Goal: Transaction & Acquisition: Purchase product/service

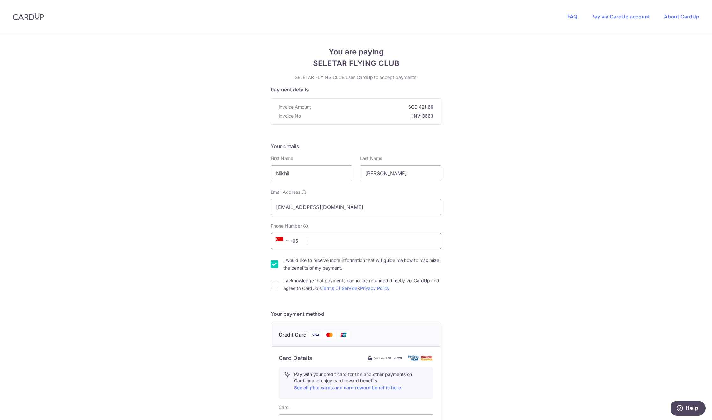
click at [325, 243] on input "Phone Number" at bounding box center [356, 241] width 171 height 16
type input "96694145"
click at [551, 197] on div "You are paying SELETAR FLYING CLUB SELETAR FLYING CLUB uses CardUp to accept pa…" at bounding box center [356, 329] width 712 height 592
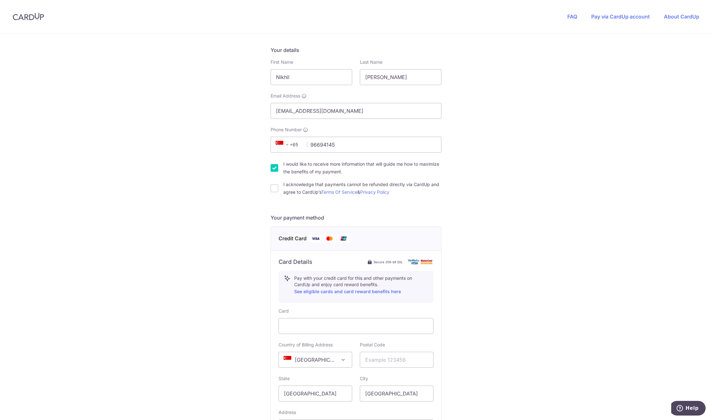
scroll to position [128, 0]
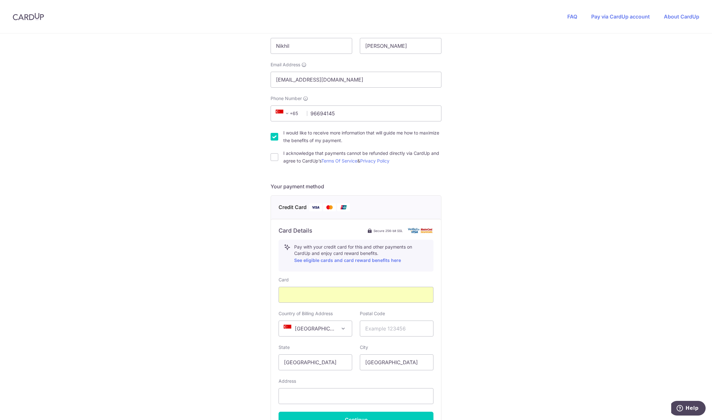
click at [573, 315] on div "You are paying SELETAR FLYING CLUB SELETAR FLYING CLUB uses CardUp to accept pa…" at bounding box center [356, 202] width 712 height 592
click at [395, 330] on input "text" at bounding box center [397, 329] width 74 height 16
click at [544, 323] on div "You are paying SELETAR FLYING CLUB SELETAR FLYING CLUB uses CardUp to accept pa…" at bounding box center [356, 202] width 712 height 592
click at [379, 326] on input "text" at bounding box center [397, 329] width 74 height 16
type input "448873"
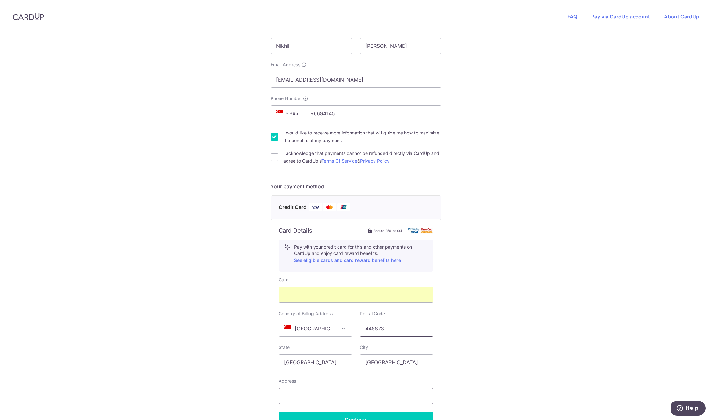
type input "[STREET_ADDRESS]"
click at [519, 297] on div "You are paying SELETAR FLYING CLUB SELETAR FLYING CLUB uses CardUp to accept pa…" at bounding box center [356, 202] width 712 height 592
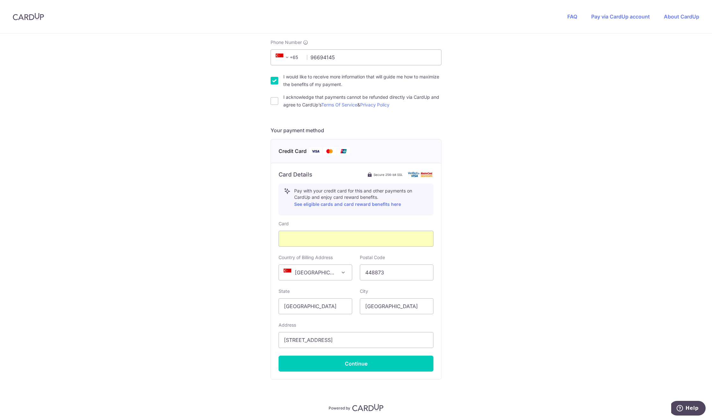
scroll to position [173, 0]
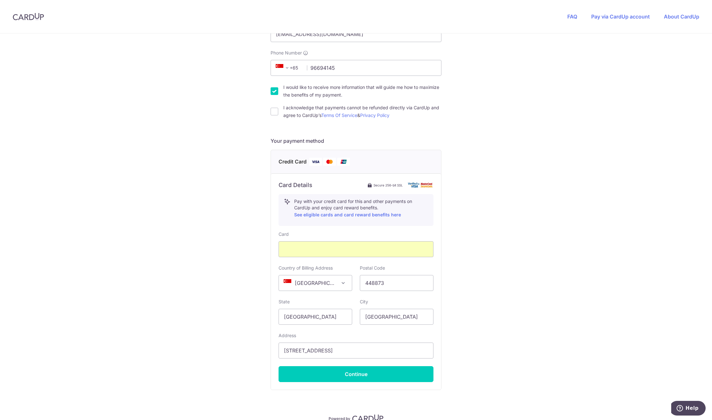
click at [274, 90] on input "I would like to receive more information that will guide me how to maximize the…" at bounding box center [275, 91] width 8 height 8
checkbox input "false"
drag, startPoint x: 272, startPoint y: 110, endPoint x: 276, endPoint y: 113, distance: 4.7
click at [272, 110] on input "I acknowledge that payments cannot be refunded directly via CardUp and agree to…" at bounding box center [275, 112] width 8 height 8
checkbox input "true"
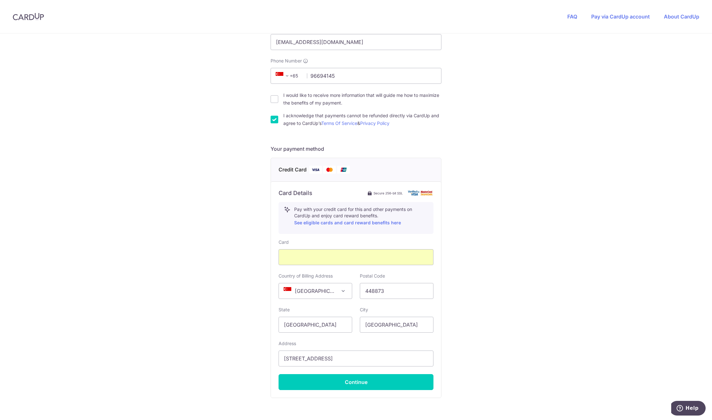
scroll to position [205, 0]
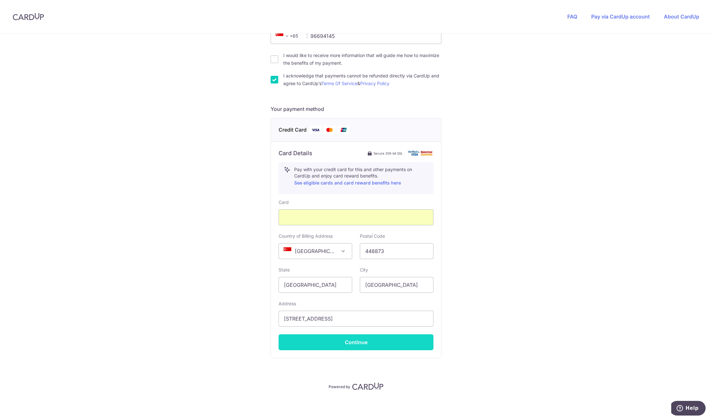
click at [353, 340] on button "Continue" at bounding box center [356, 342] width 155 height 16
type input "**** 9260"
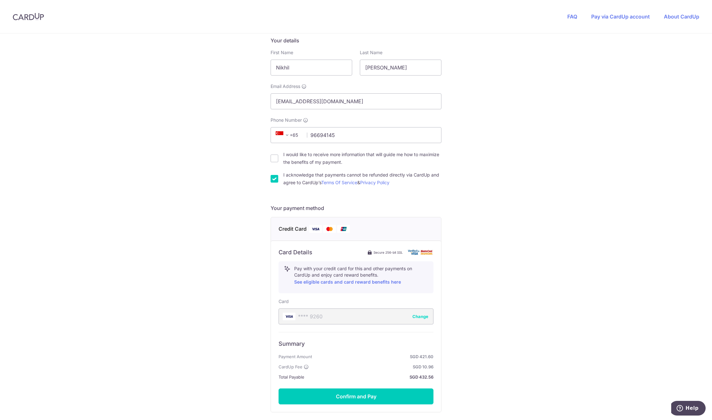
scroll to position [160, 0]
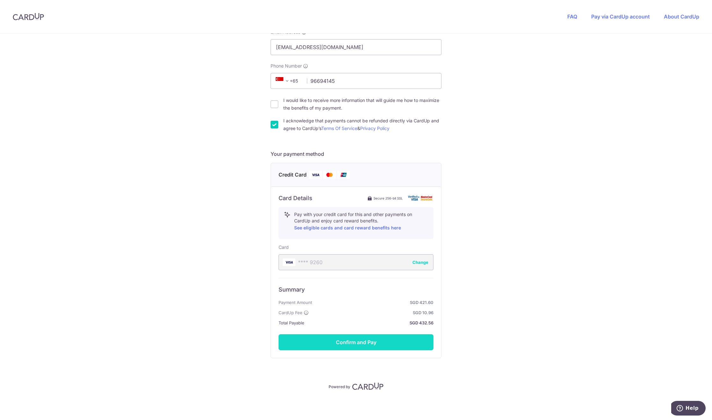
click at [357, 340] on button "Confirm and Pay" at bounding box center [356, 342] width 155 height 16
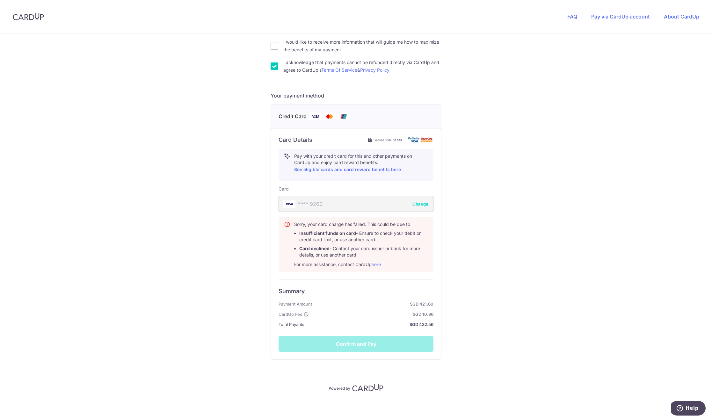
scroll to position [220, 0]
click at [350, 342] on div "Summary Payment Amount SGD 421.60 CardUp Fee SGD 10.96 Total Payable SGD 432.56…" at bounding box center [356, 314] width 155 height 72
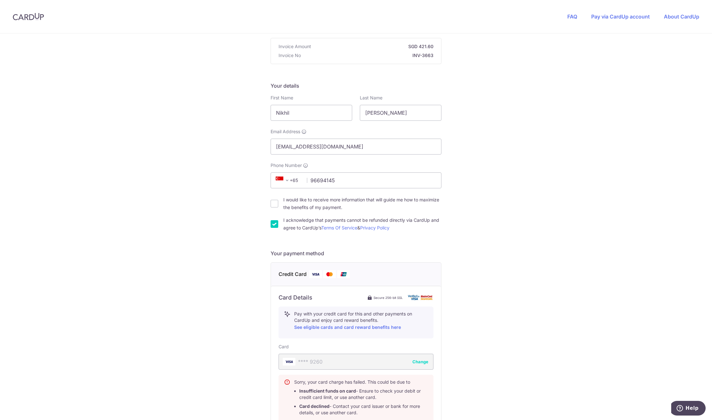
scroll to position [0, 0]
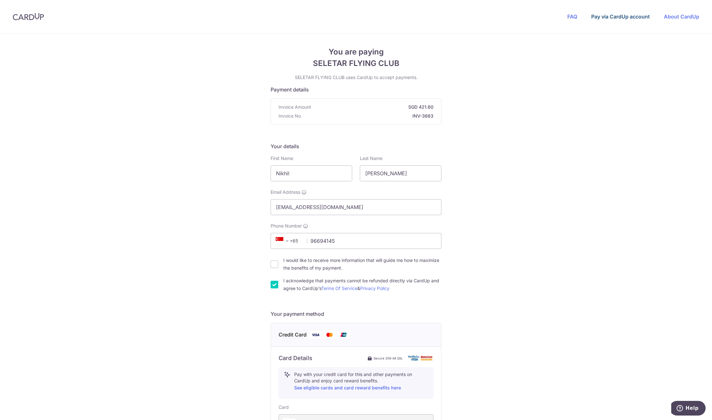
click at [618, 15] on link "Pay via CardUp account" at bounding box center [621, 16] width 59 height 6
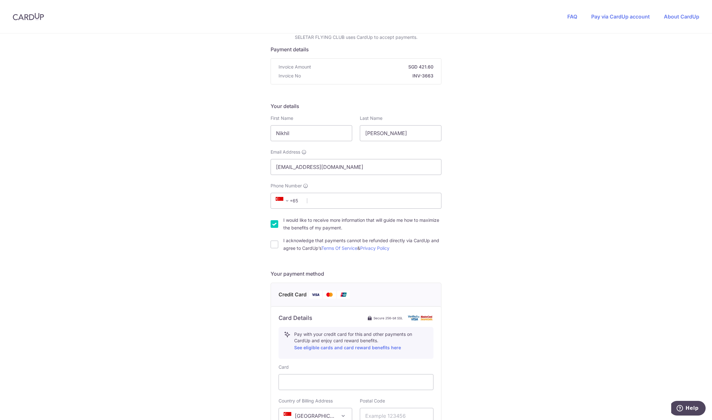
scroll to position [64, 0]
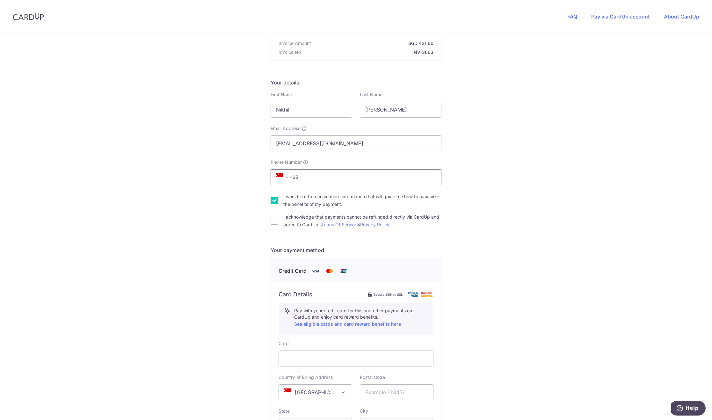
click at [352, 176] on input "Phone Number" at bounding box center [356, 177] width 171 height 16
type input "96694145"
click at [594, 188] on div "You are paying SELETAR FLYING CLUB SELETAR FLYING CLUB uses CardUp to accept pa…" at bounding box center [356, 266] width 712 height 592
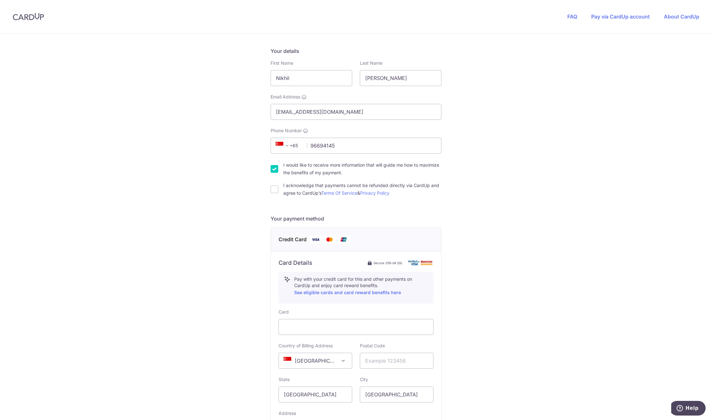
scroll to position [128, 0]
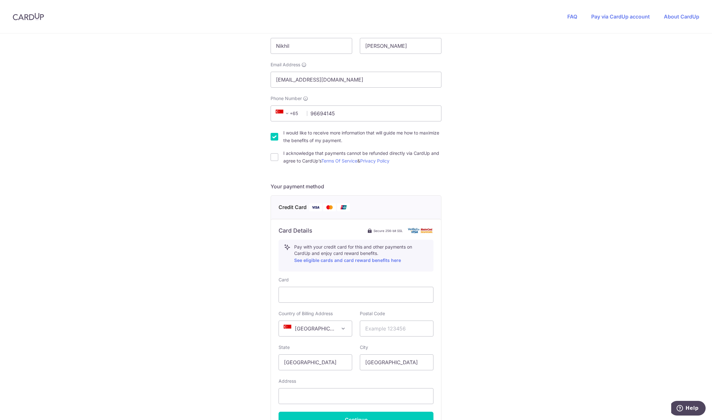
click at [272, 139] on input "I would like to receive more information that will guide me how to maximize the…" at bounding box center [275, 137] width 8 height 8
checkbox input "false"
click at [273, 155] on input "I acknowledge that payments cannot be refunded directly via CardUp and agree to…" at bounding box center [275, 157] width 8 height 8
checkbox input "true"
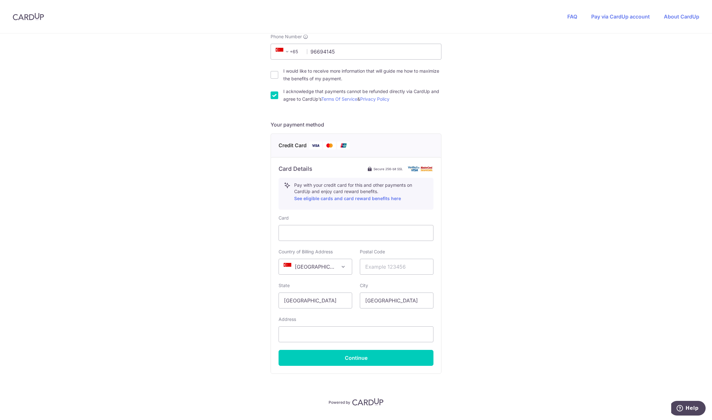
scroll to position [205, 0]
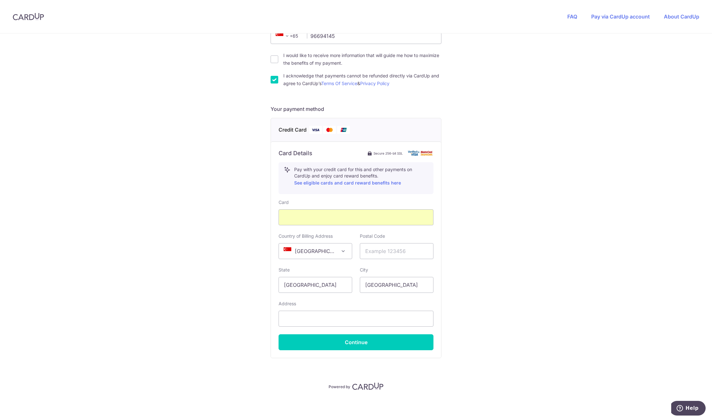
click at [497, 238] on div "You are paying SELETAR FLYING CLUB SELETAR FLYING CLUB uses CardUp to accept pa…" at bounding box center [356, 124] width 712 height 592
click at [381, 249] on input "text" at bounding box center [397, 251] width 74 height 16
type input "448873"
type input "[STREET_ADDRESS]"
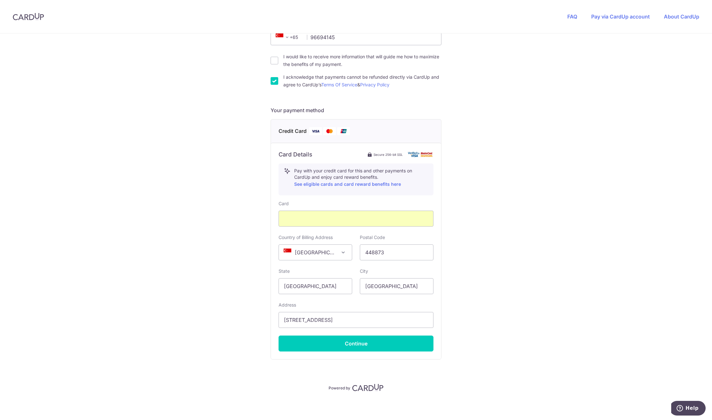
click at [538, 280] on div "You are paying SELETAR FLYING CLUB SELETAR FLYING CLUB uses CardUp to accept pa…" at bounding box center [356, 126] width 712 height 592
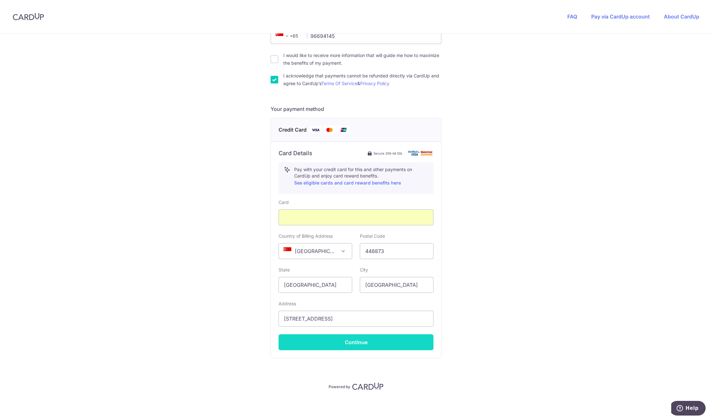
click at [357, 339] on button "Continue" at bounding box center [356, 342] width 155 height 16
type input "**** 9260"
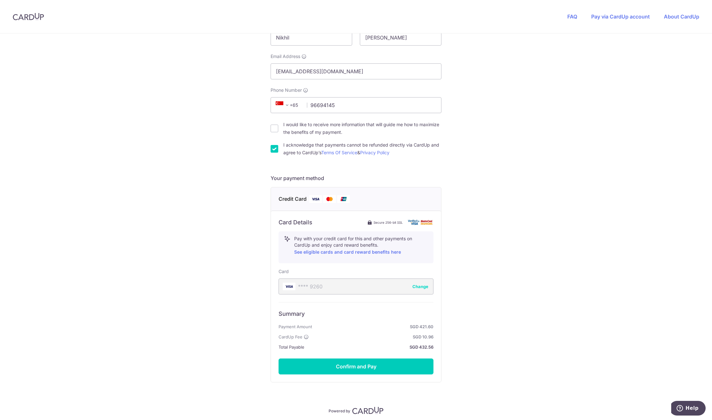
scroll to position [160, 0]
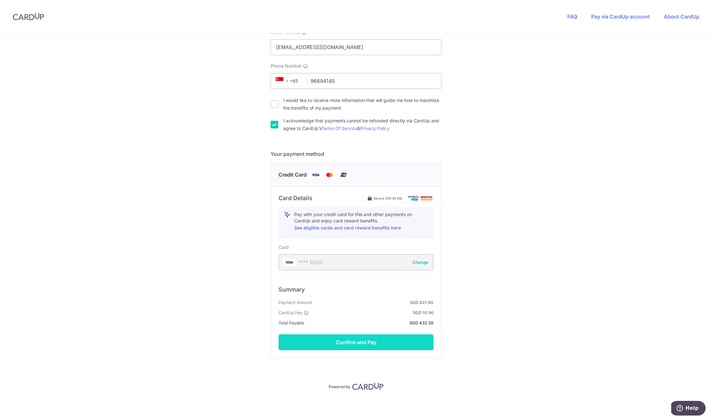
click at [362, 339] on button "Confirm and Pay" at bounding box center [356, 342] width 155 height 16
